Goal: Check status: Check status

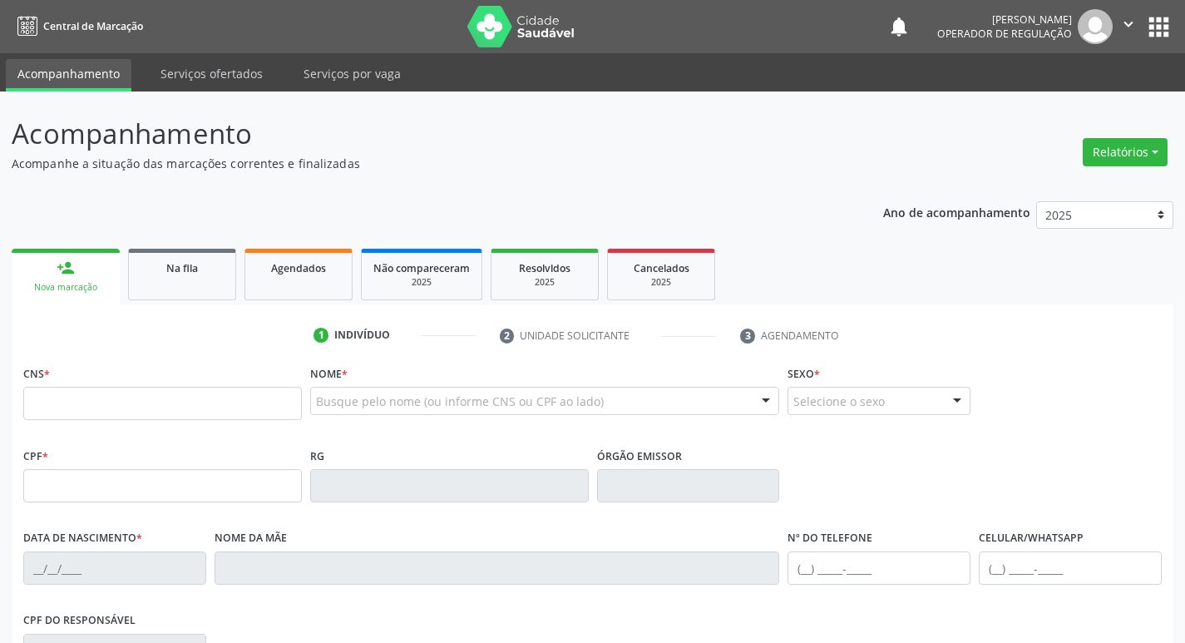
click at [227, 408] on input "text" at bounding box center [162, 403] width 278 height 33
type input "700 8019 3828 0684"
type input "030.057.104-67"
type input "[DATE]"
type input "[PERSON_NAME]"
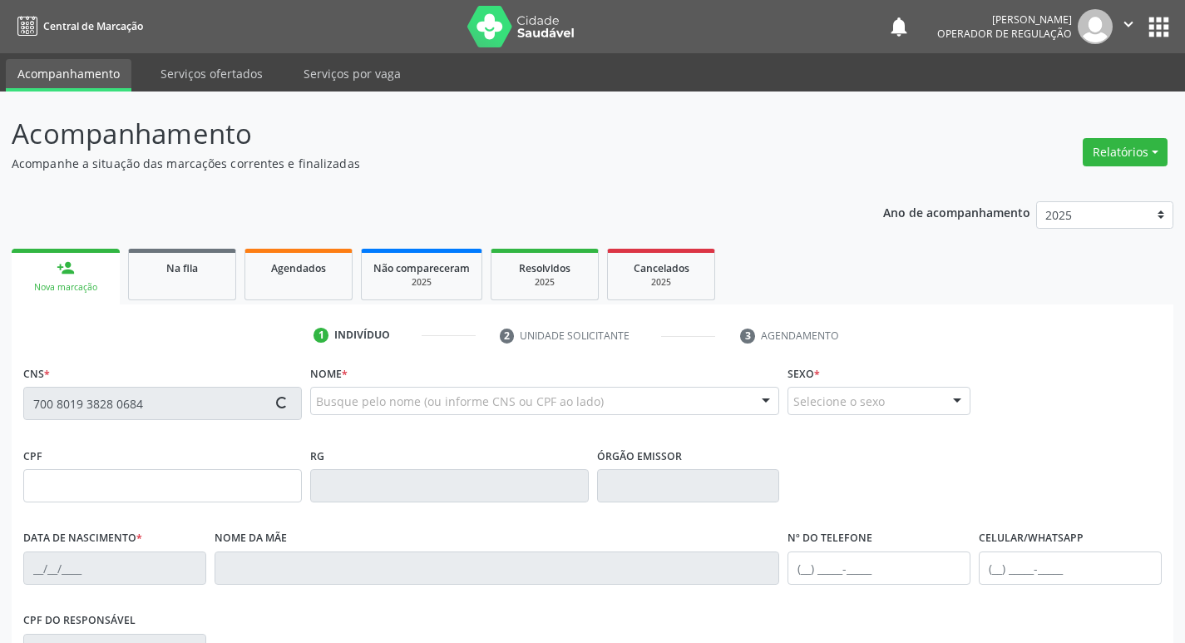
type input "[PHONE_NUMBER]"
type input "020.196.694-80"
type input "S/N"
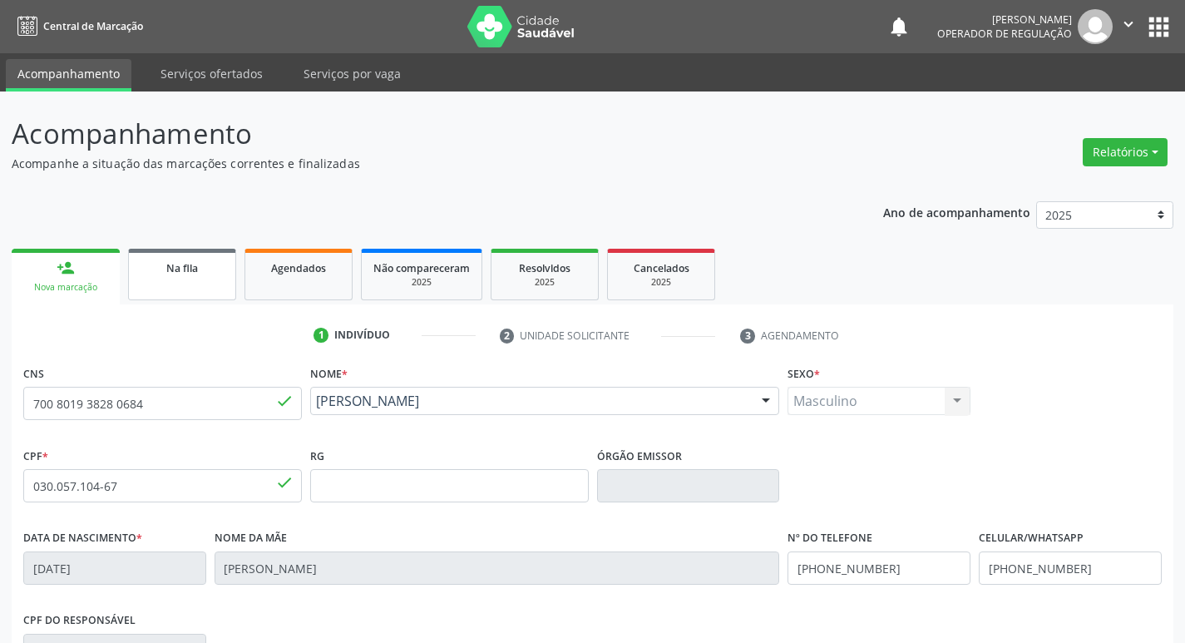
click at [197, 278] on link "Na fila" at bounding box center [182, 275] width 108 height 52
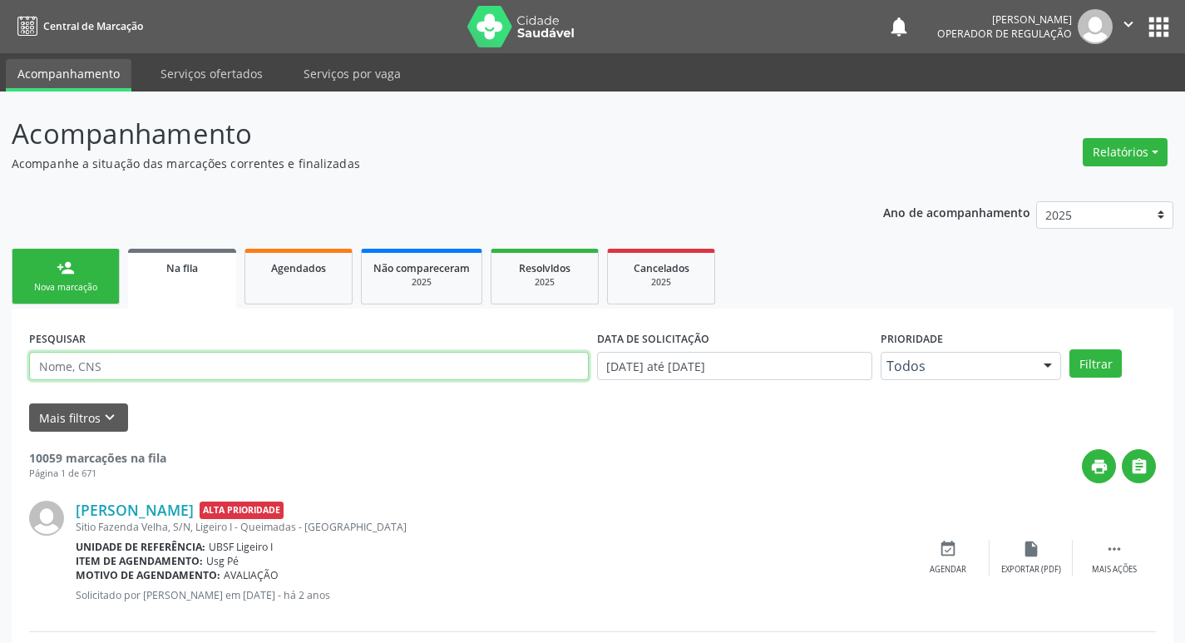
click at [210, 370] on input "text" at bounding box center [308, 366] width 559 height 28
type input "700801938280684"
click at [1069, 349] on button "Filtrar" at bounding box center [1095, 363] width 52 height 28
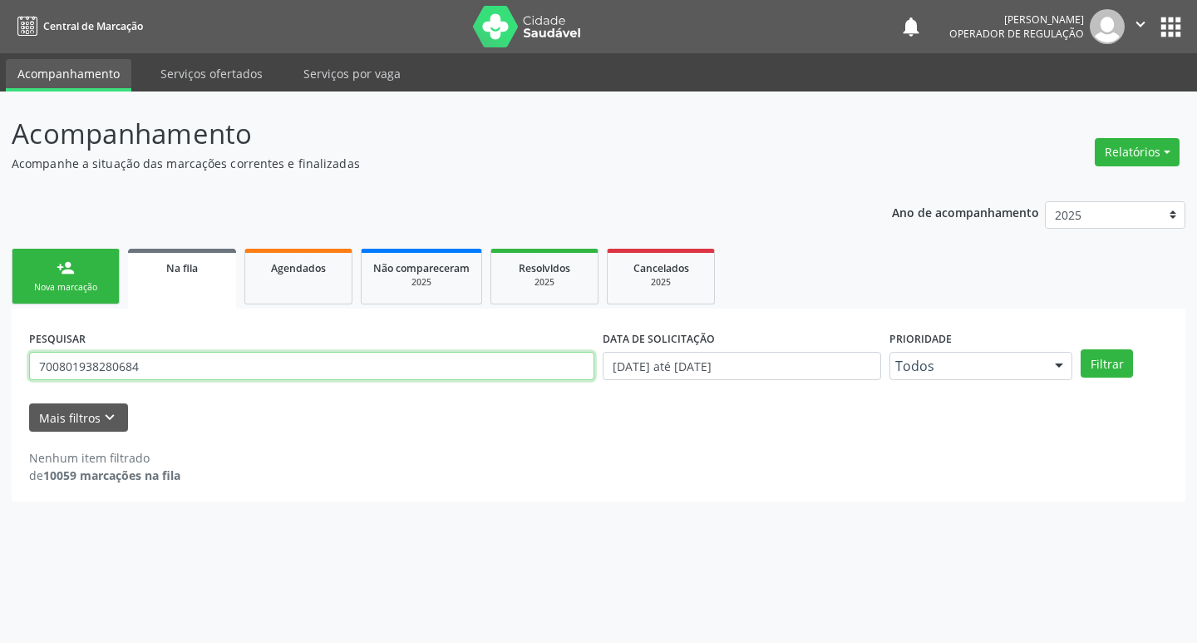
click at [81, 367] on input "700801938280684" at bounding box center [311, 366] width 565 height 28
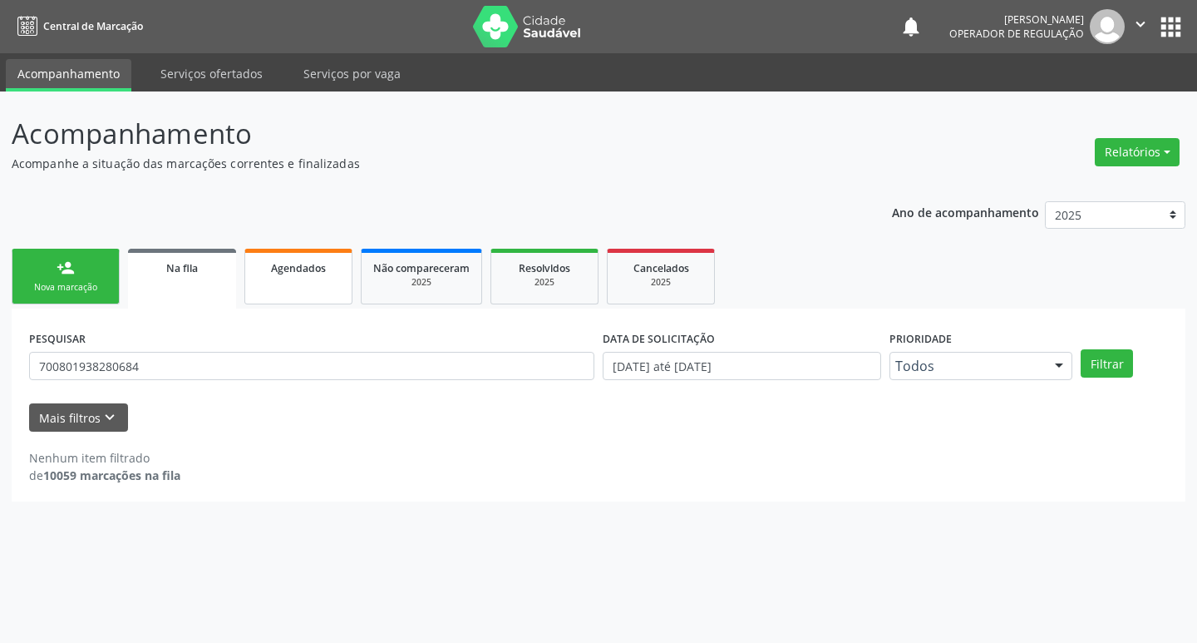
click at [302, 279] on link "Agendados" at bounding box center [298, 277] width 108 height 56
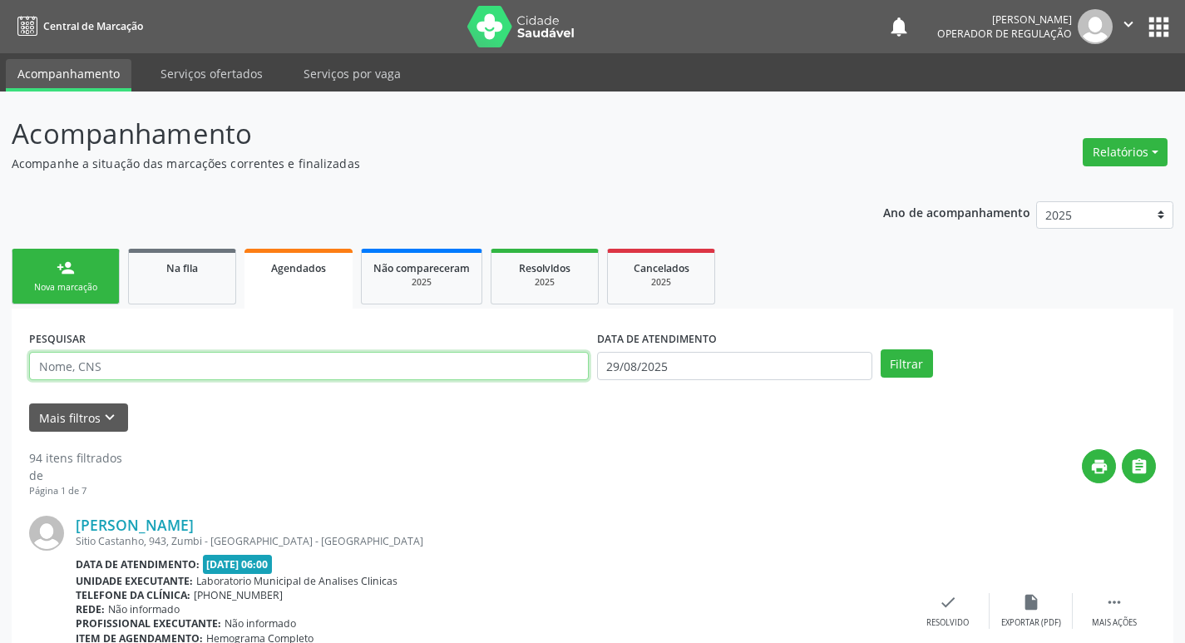
click at [287, 363] on input "text" at bounding box center [308, 366] width 559 height 28
paste input "700801938280684"
type input "700801938280684"
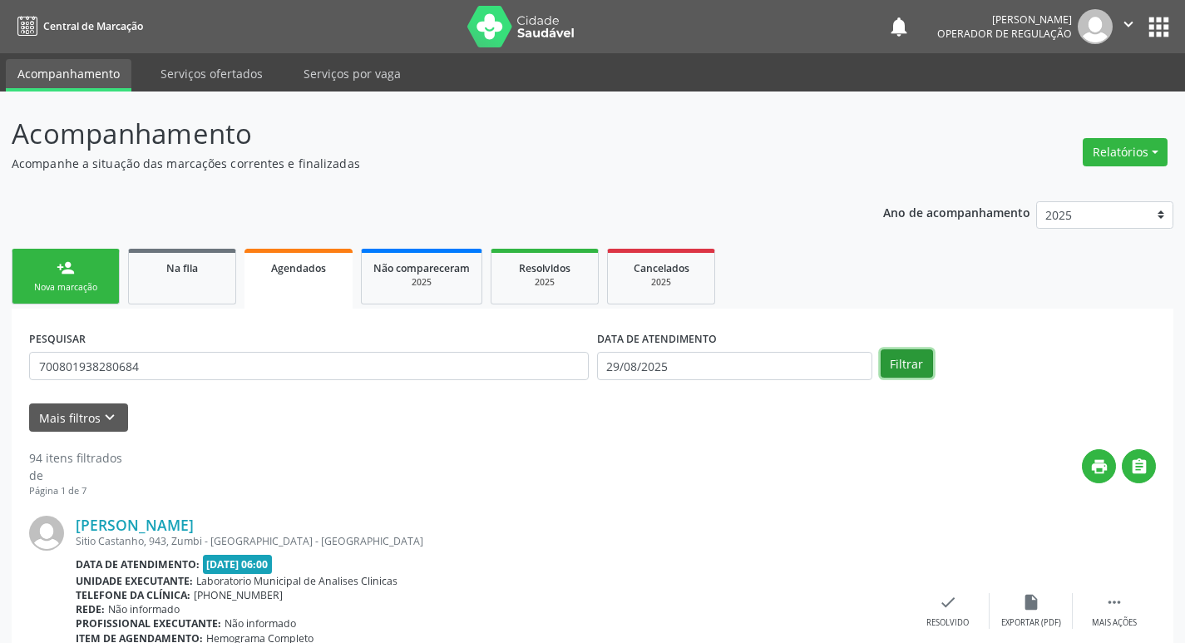
click at [907, 371] on button "Filtrar" at bounding box center [906, 363] width 52 height 28
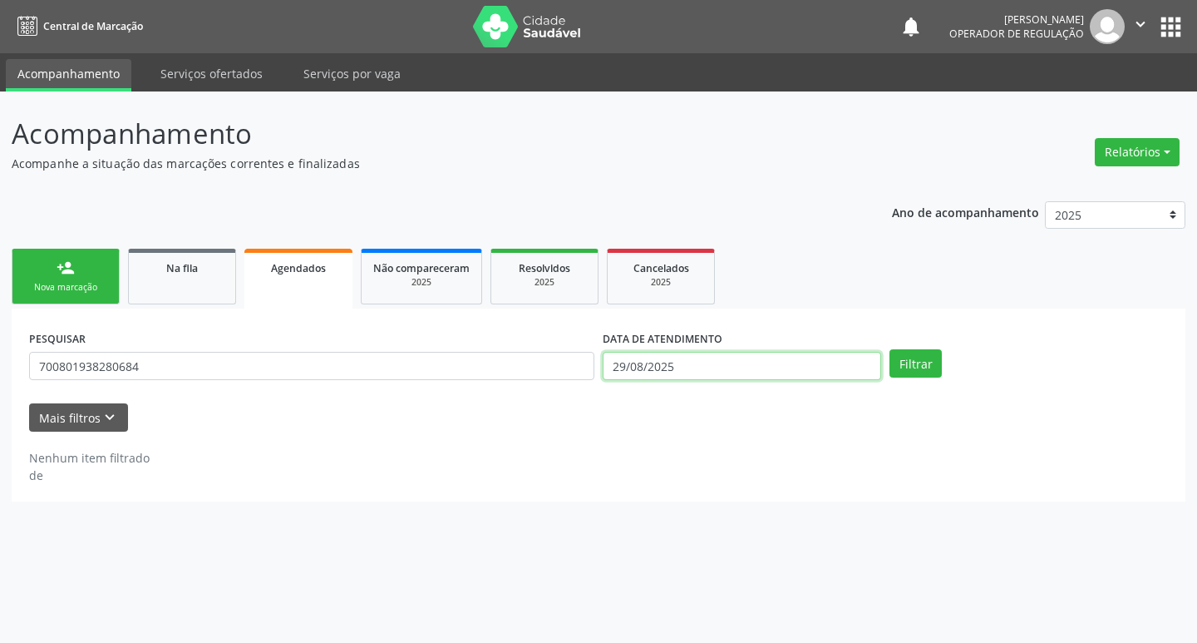
click at [659, 370] on input "29/08/2025" at bounding box center [742, 366] width 278 height 28
click at [923, 363] on button "Filtrar" at bounding box center [916, 363] width 52 height 28
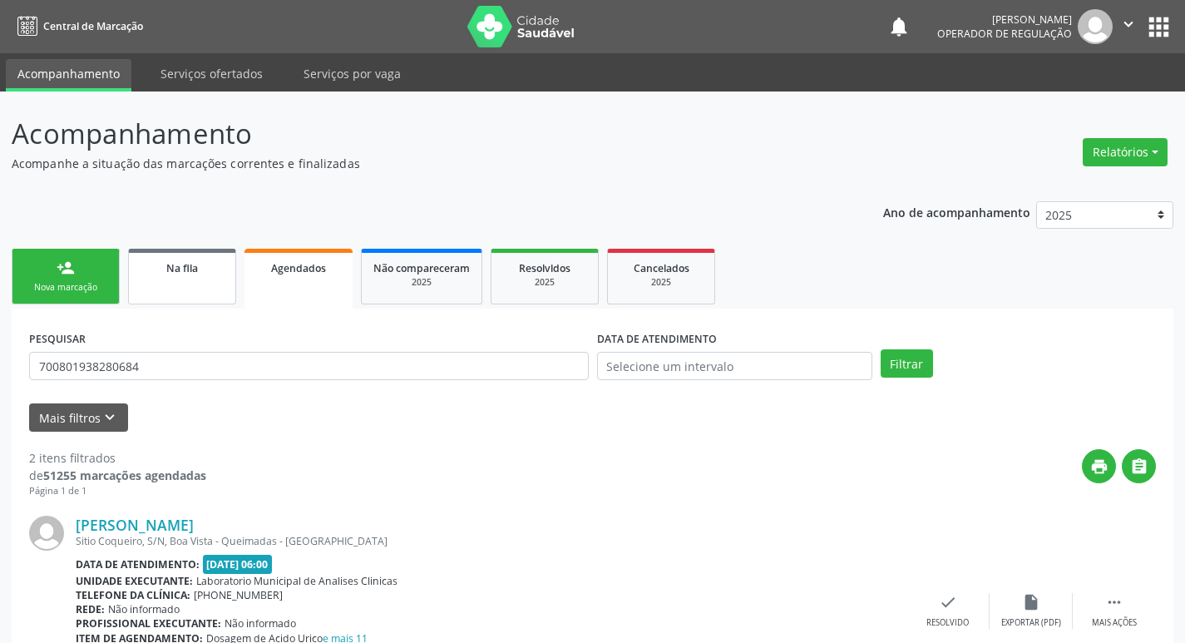
click at [159, 269] on div "Na fila" at bounding box center [181, 267] width 83 height 17
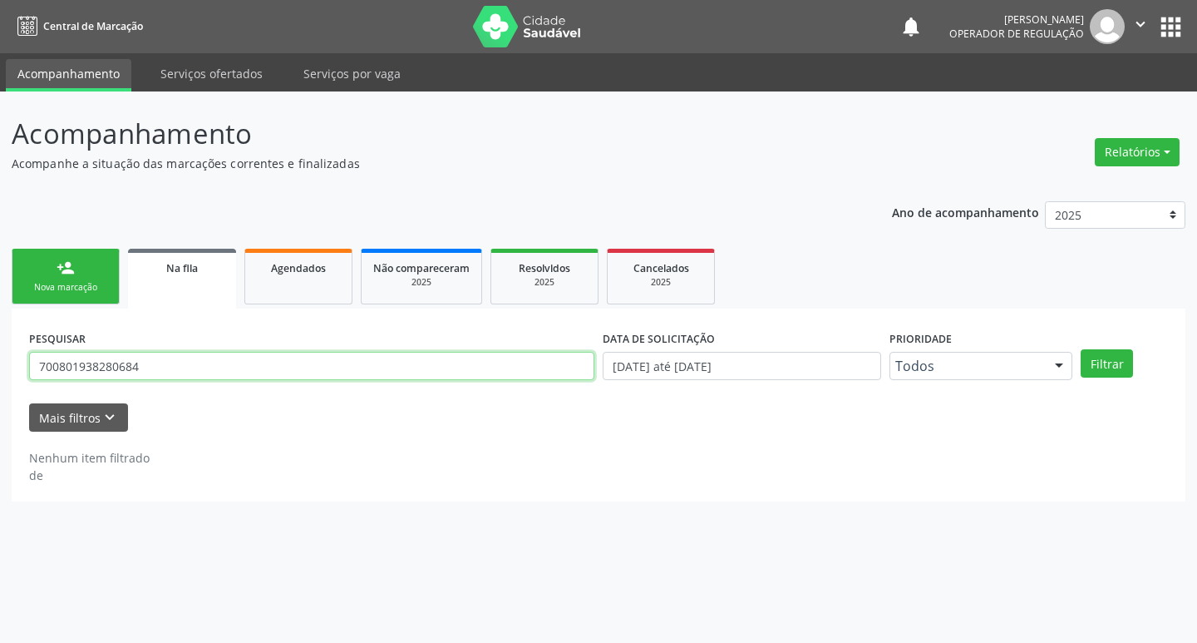
click at [177, 371] on input "700801938280684" at bounding box center [311, 366] width 565 height 28
type input "704506392698313"
click at [1081, 349] on button "Filtrar" at bounding box center [1107, 363] width 52 height 28
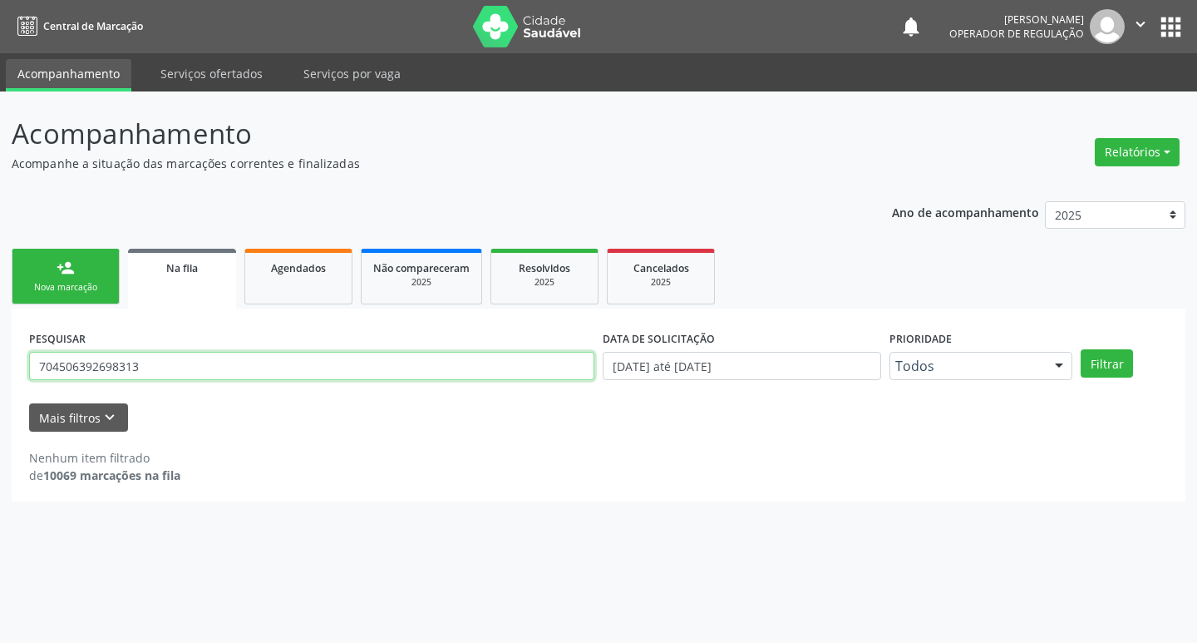
click at [185, 366] on input "704506392698313" at bounding box center [311, 366] width 565 height 28
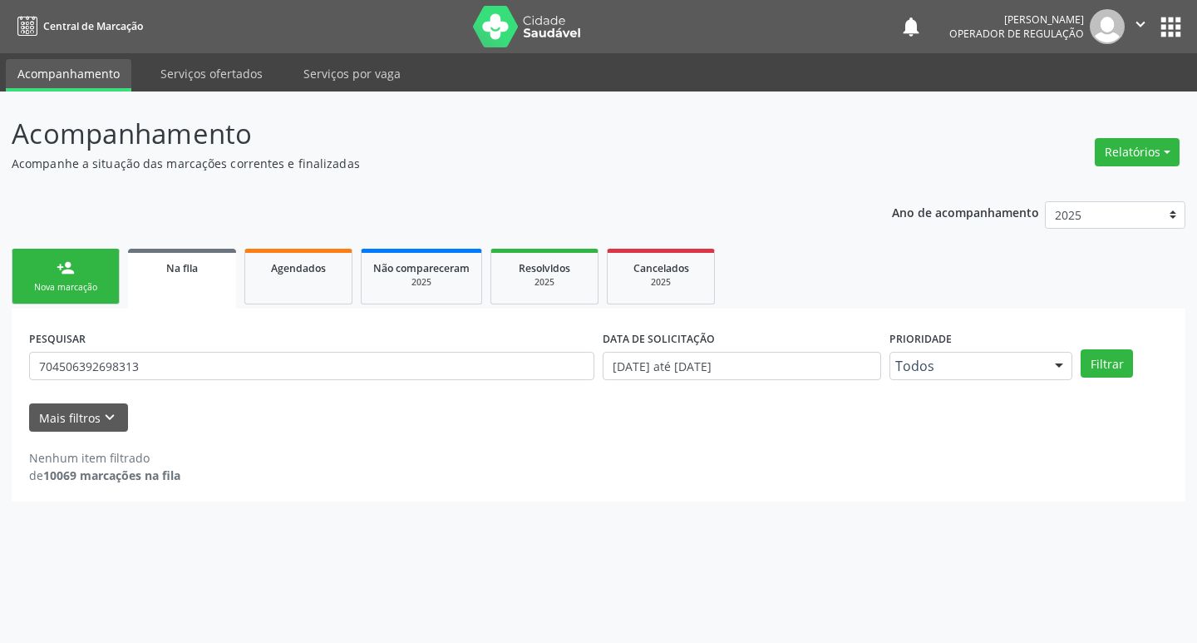
click at [202, 338] on div "PESQUISAR 704506392698313" at bounding box center [312, 358] width 574 height 65
click at [1118, 358] on button "Filtrar" at bounding box center [1107, 363] width 52 height 28
click at [736, 510] on div "Acompanhamento Acompanhe a situação das marcações correntes e finalizadas Relat…" at bounding box center [598, 366] width 1197 height 551
click at [332, 286] on link "Agendados" at bounding box center [298, 277] width 108 height 56
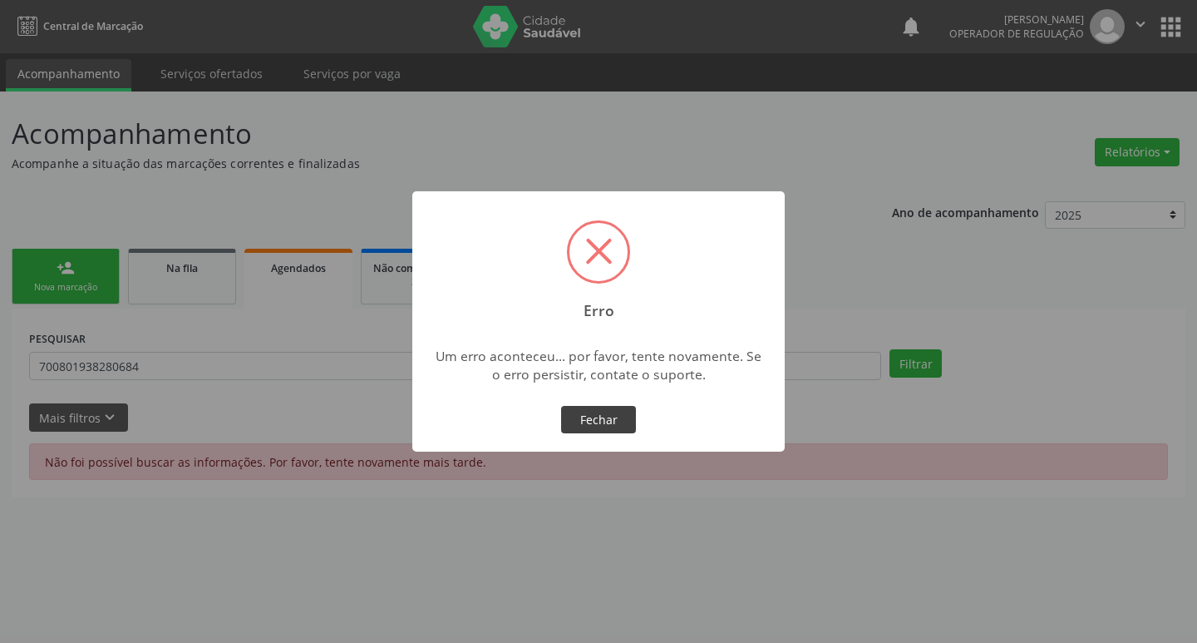
click at [581, 411] on button "Fechar" at bounding box center [598, 420] width 75 height 28
